Goal: Download file/media

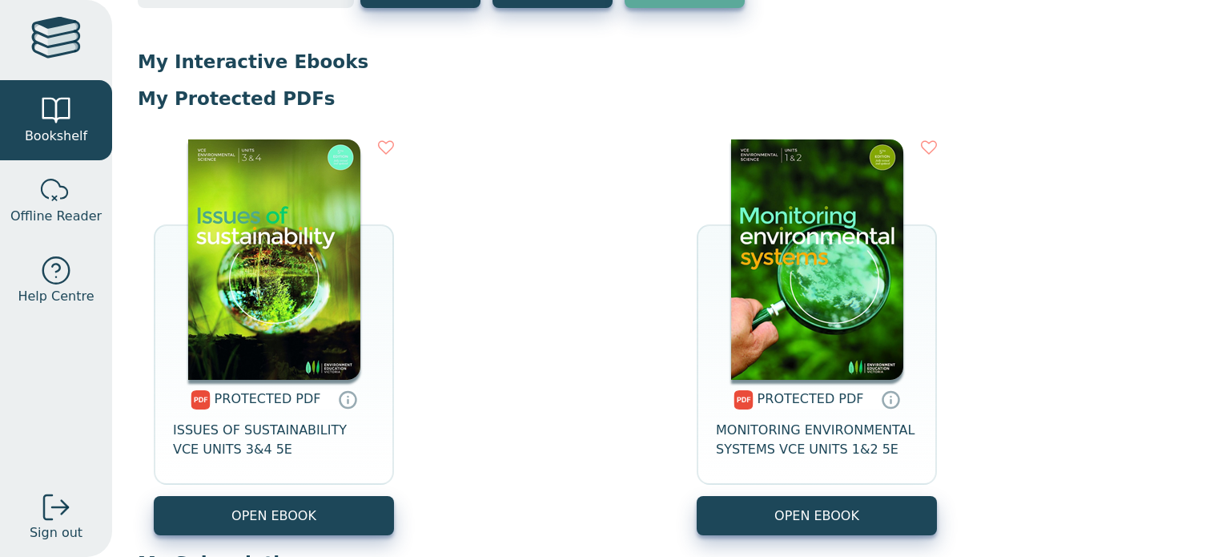
scroll to position [122, 0]
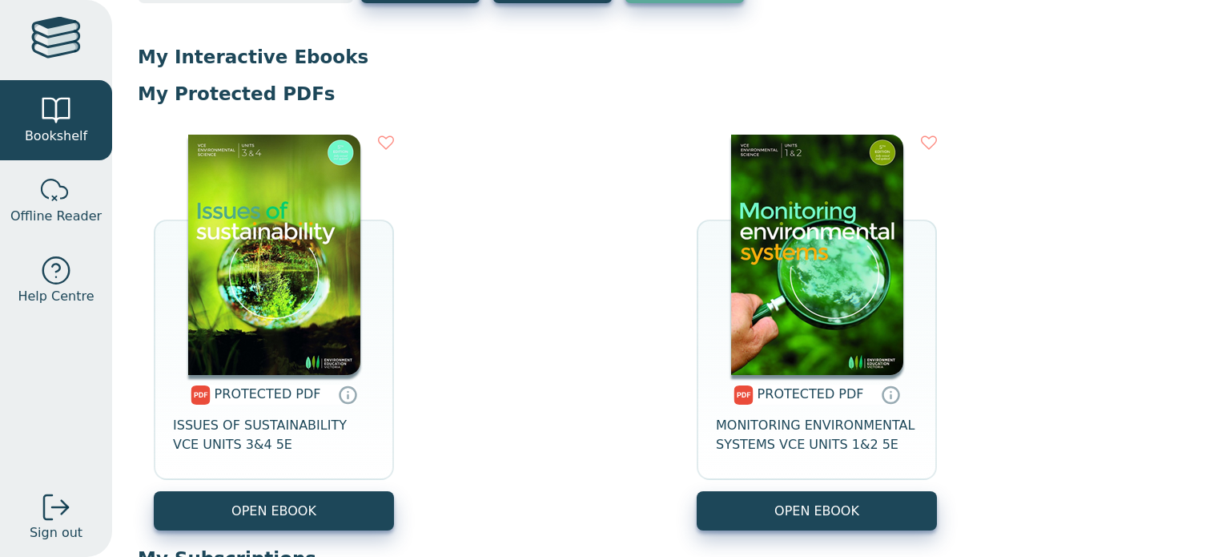
click at [801, 294] on img at bounding box center [817, 255] width 172 height 240
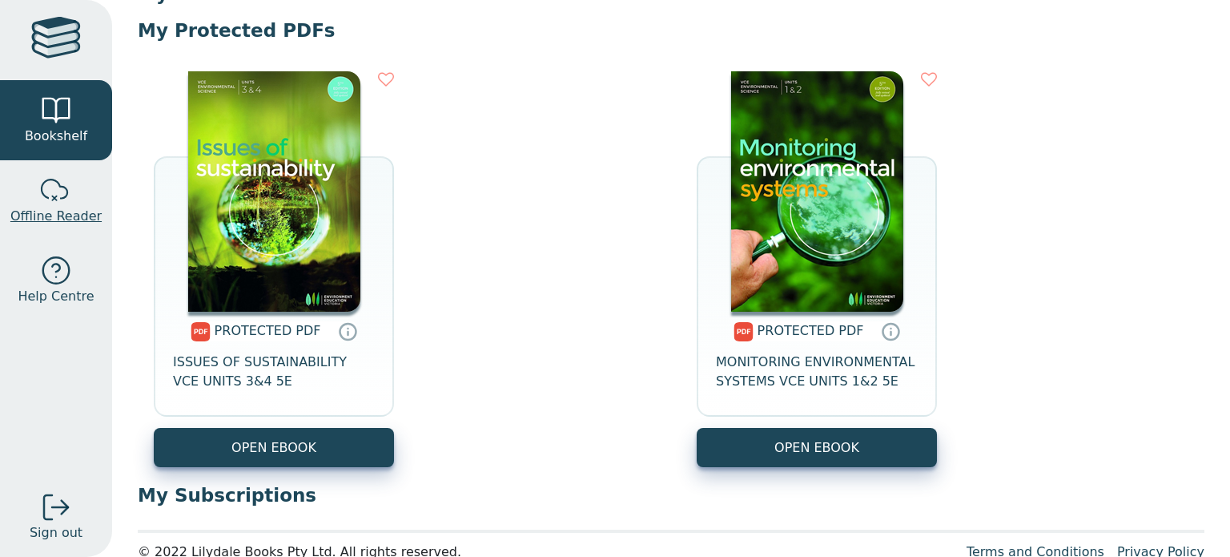
click at [61, 199] on div at bounding box center [56, 191] width 32 height 32
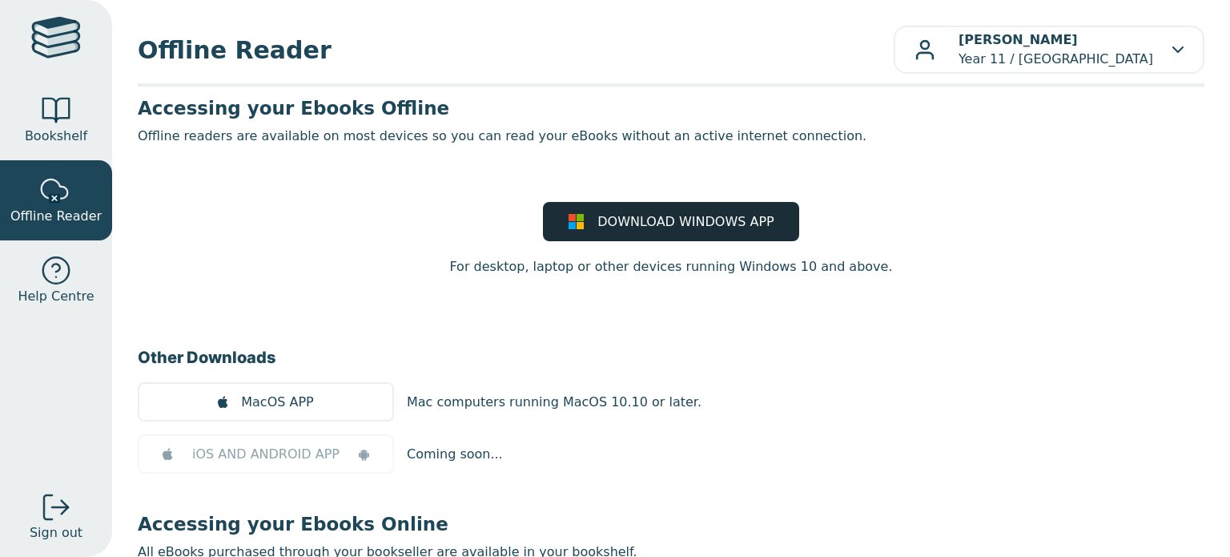
click at [614, 227] on span "DOWNLOAD WINDOWS APP" at bounding box center [686, 221] width 176 height 19
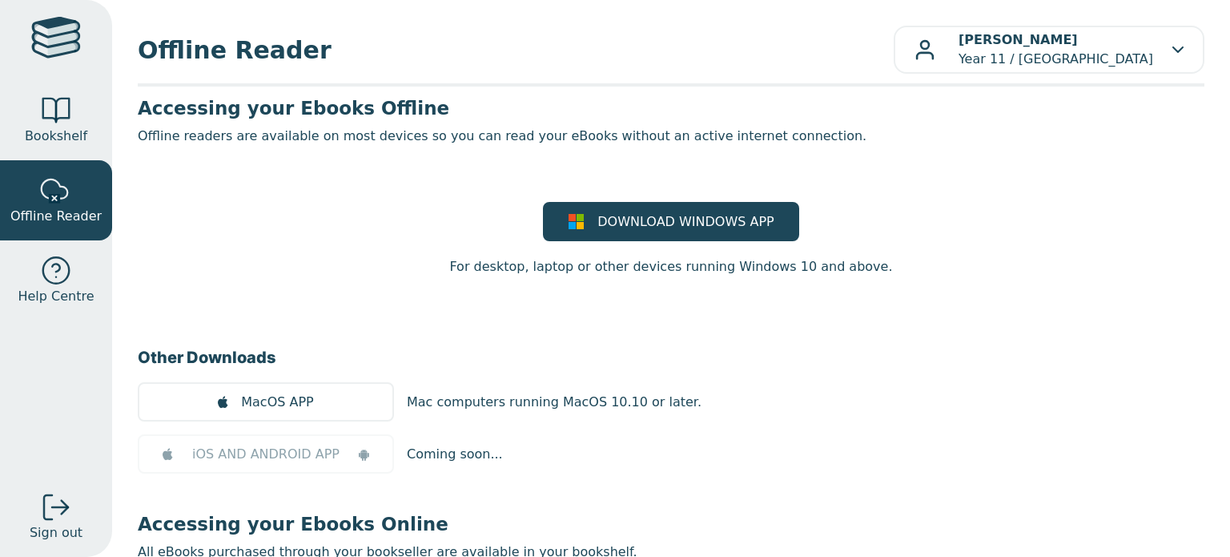
click at [910, 348] on h3 "Other Downloads" at bounding box center [671, 357] width 1067 height 24
click at [46, 115] on div at bounding box center [56, 111] width 32 height 32
